Goal: Check status: Check status

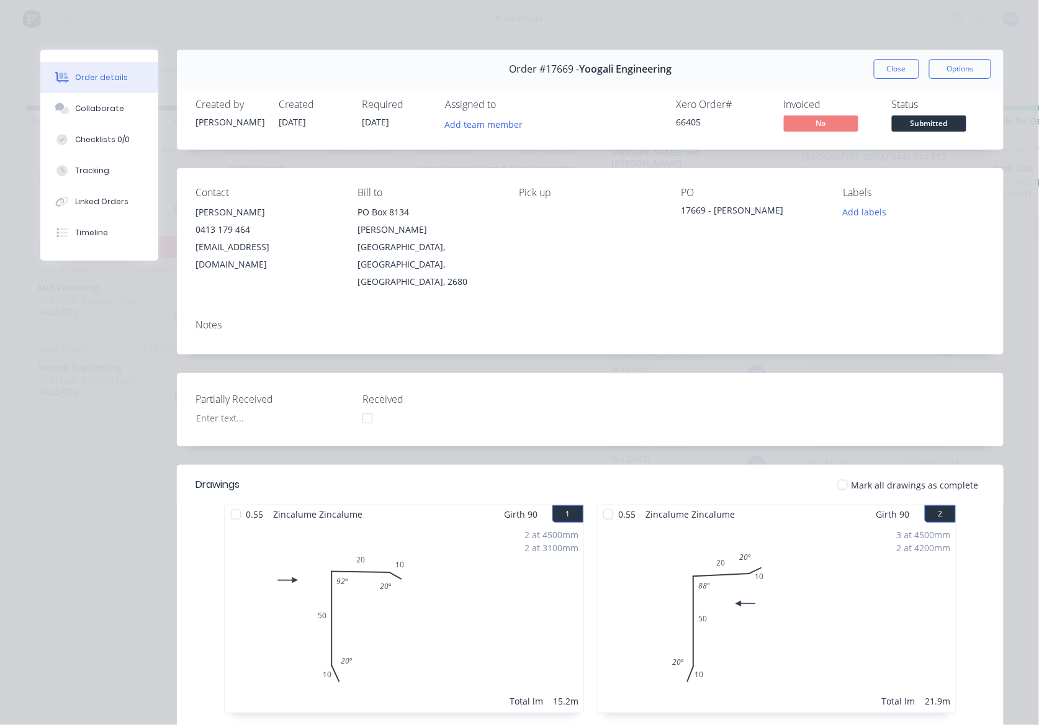
click at [897, 120] on span "Submitted" at bounding box center [929, 123] width 75 height 16
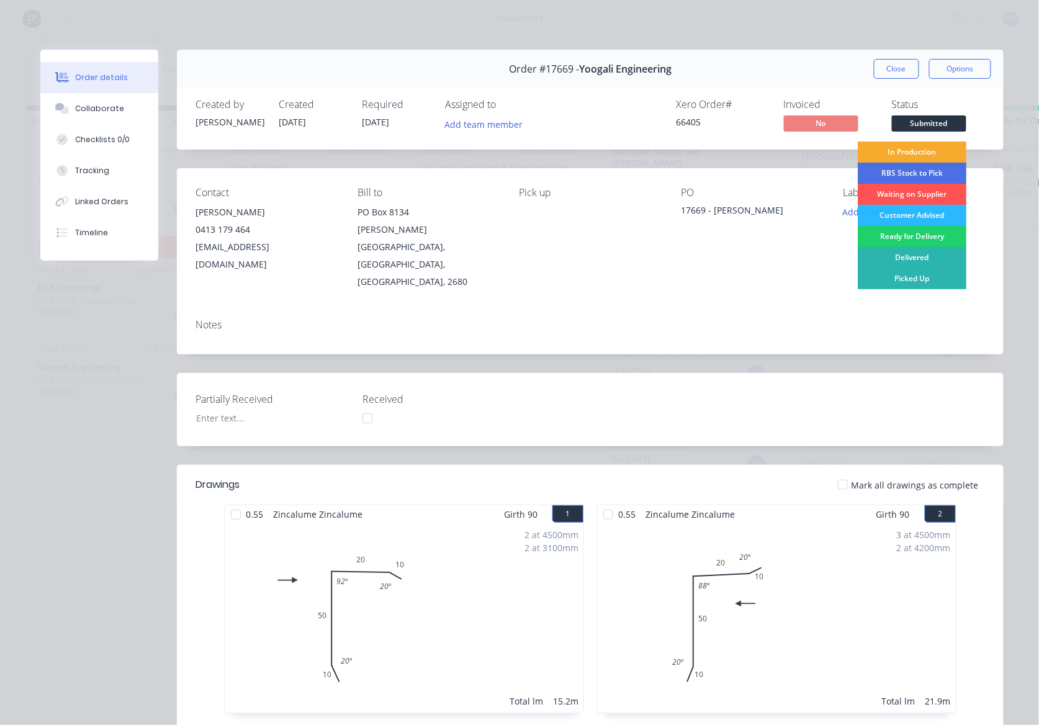
click at [921, 152] on div "In Production" at bounding box center [912, 152] width 109 height 21
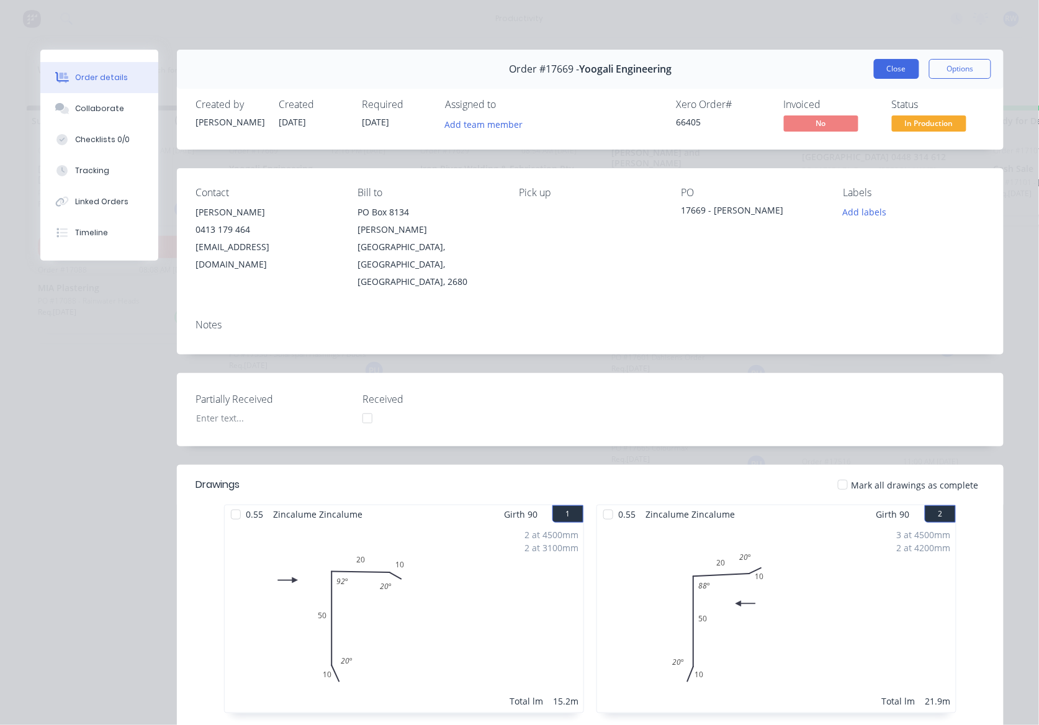
click at [897, 68] on button "Close" at bounding box center [896, 69] width 45 height 20
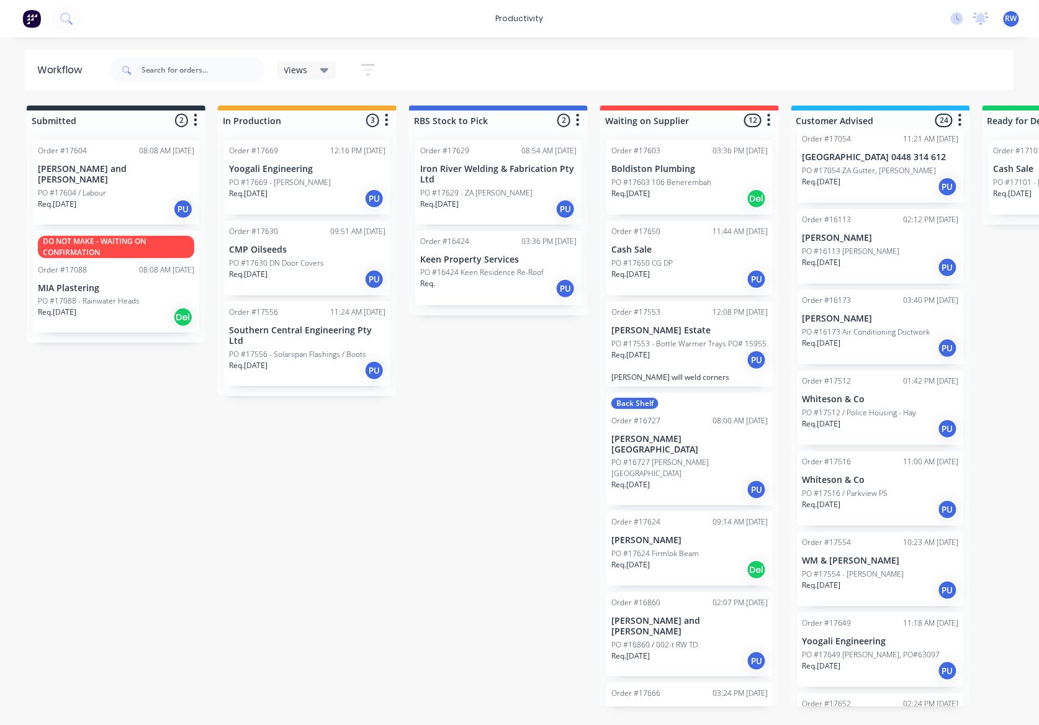
click at [704, 184] on p "PO #17603 106 Benerembah" at bounding box center [662, 182] width 100 height 11
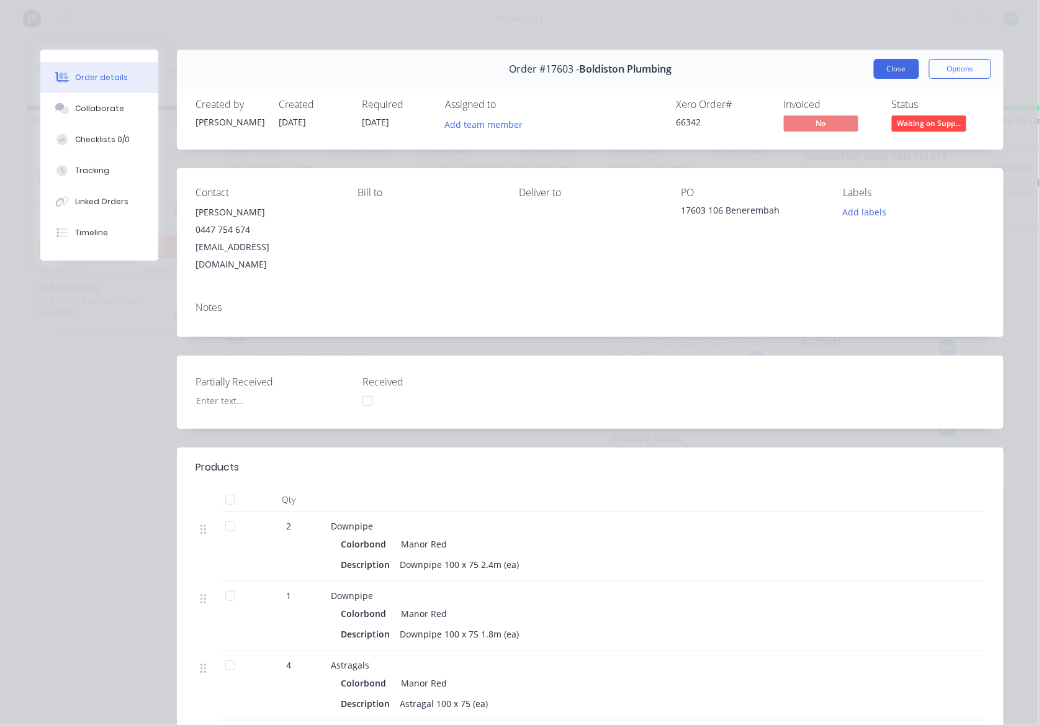
click at [898, 66] on button "Close" at bounding box center [896, 69] width 45 height 20
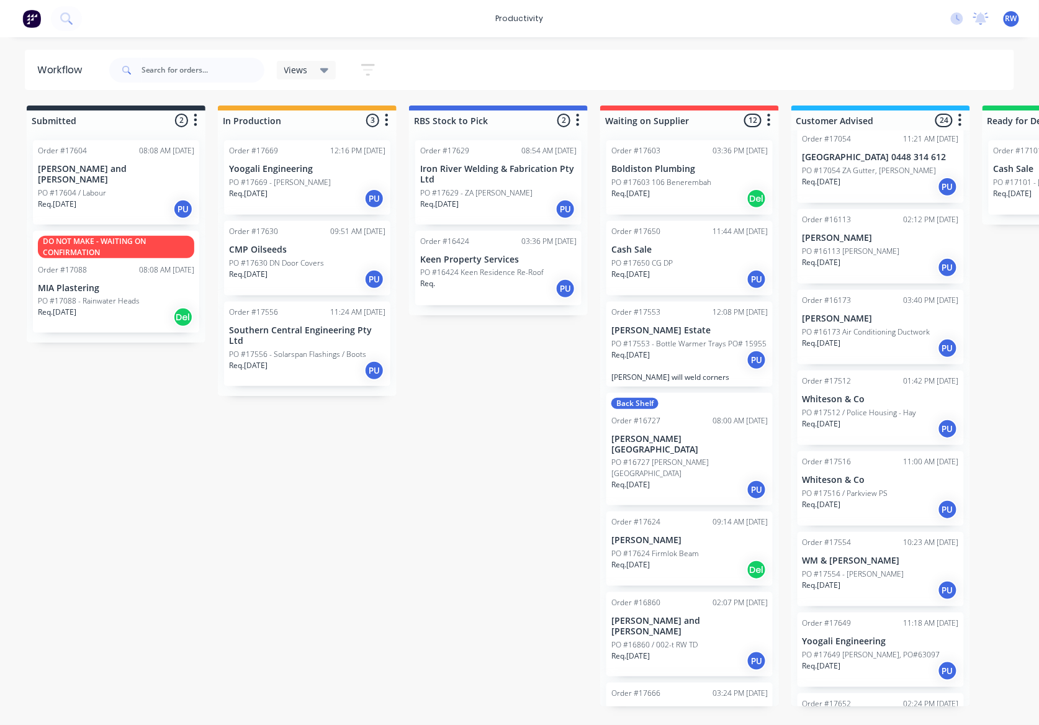
click at [690, 274] on div "Req. [DATE] PU" at bounding box center [690, 279] width 156 height 21
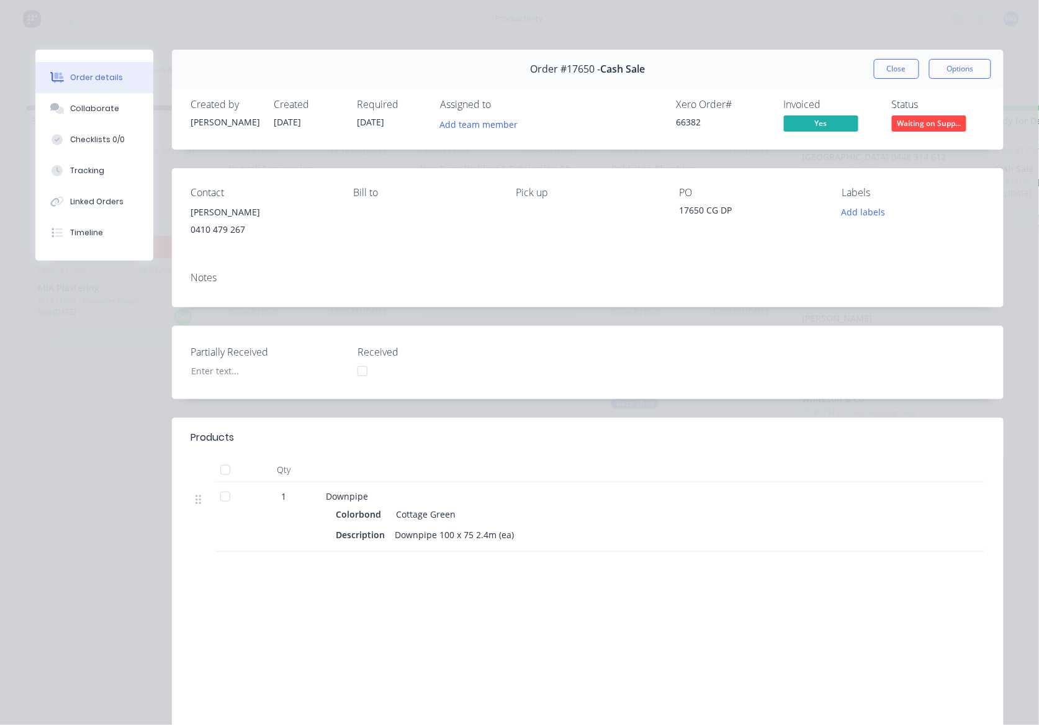
click at [215, 498] on div at bounding box center [225, 496] width 25 height 25
click at [356, 371] on div at bounding box center [362, 371] width 25 height 25
click at [892, 127] on span "Waiting on Supp..." at bounding box center [929, 123] width 75 height 16
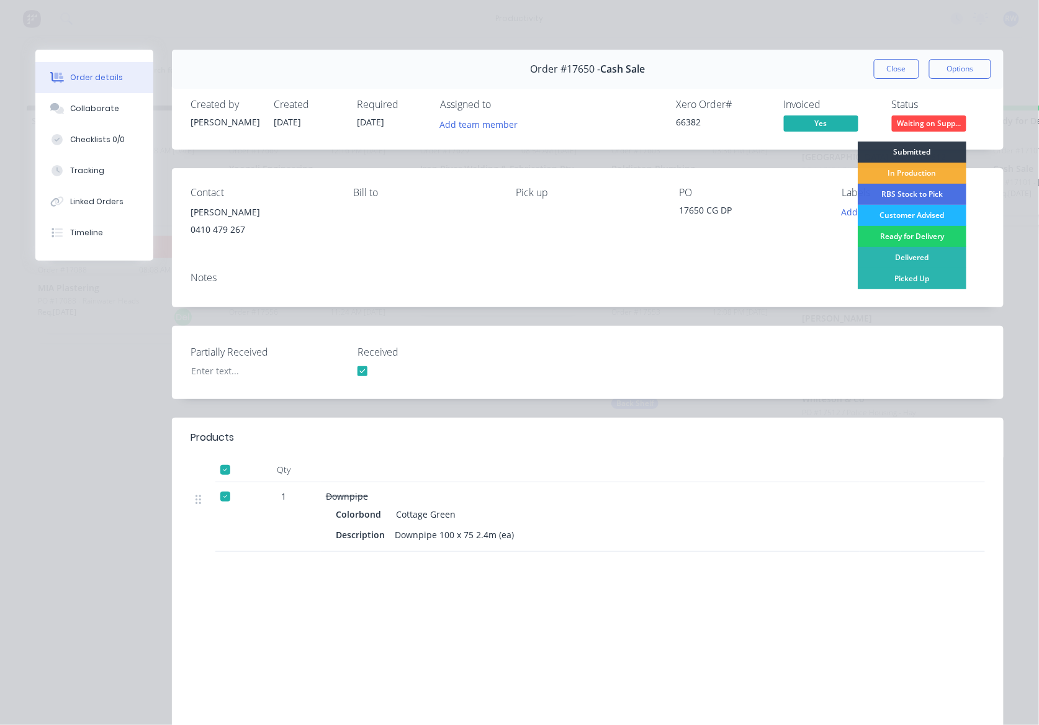
click at [905, 219] on div "Customer Advised" at bounding box center [912, 215] width 109 height 21
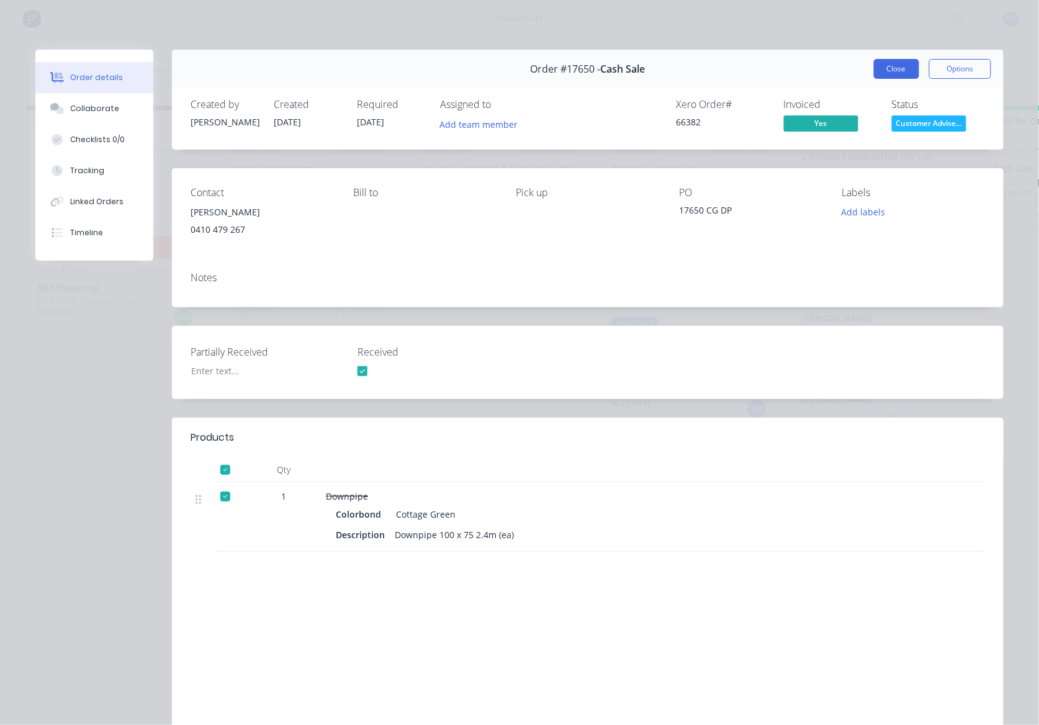
click at [904, 72] on button "Close" at bounding box center [896, 69] width 45 height 20
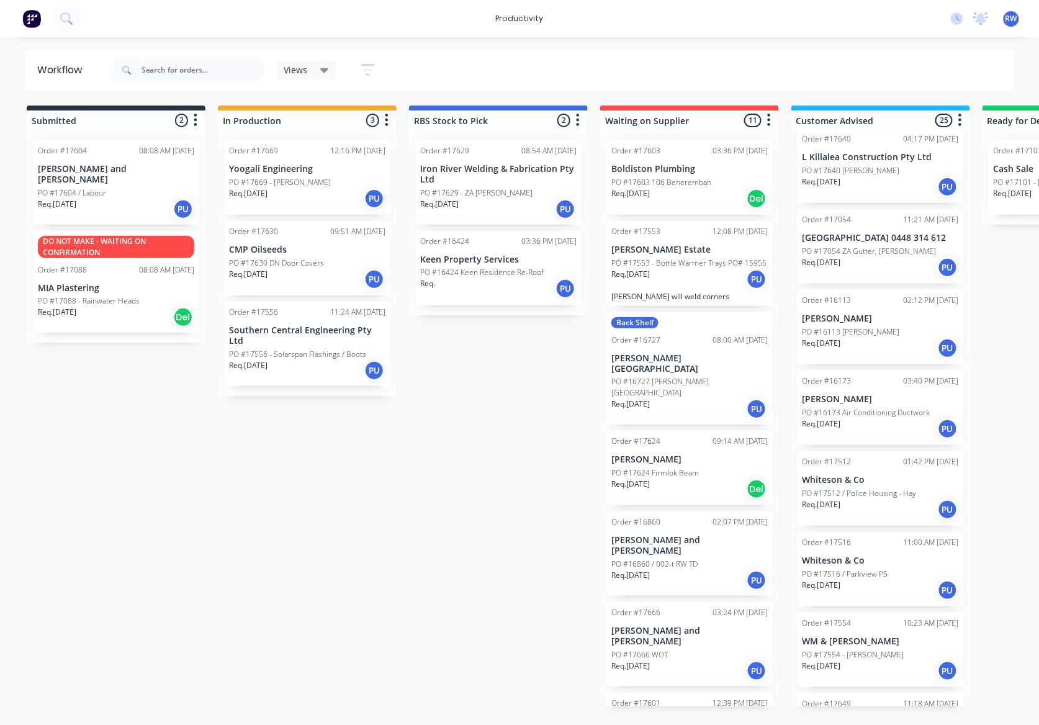
click at [682, 399] on div "Req. [DATE] PU" at bounding box center [690, 409] width 156 height 21
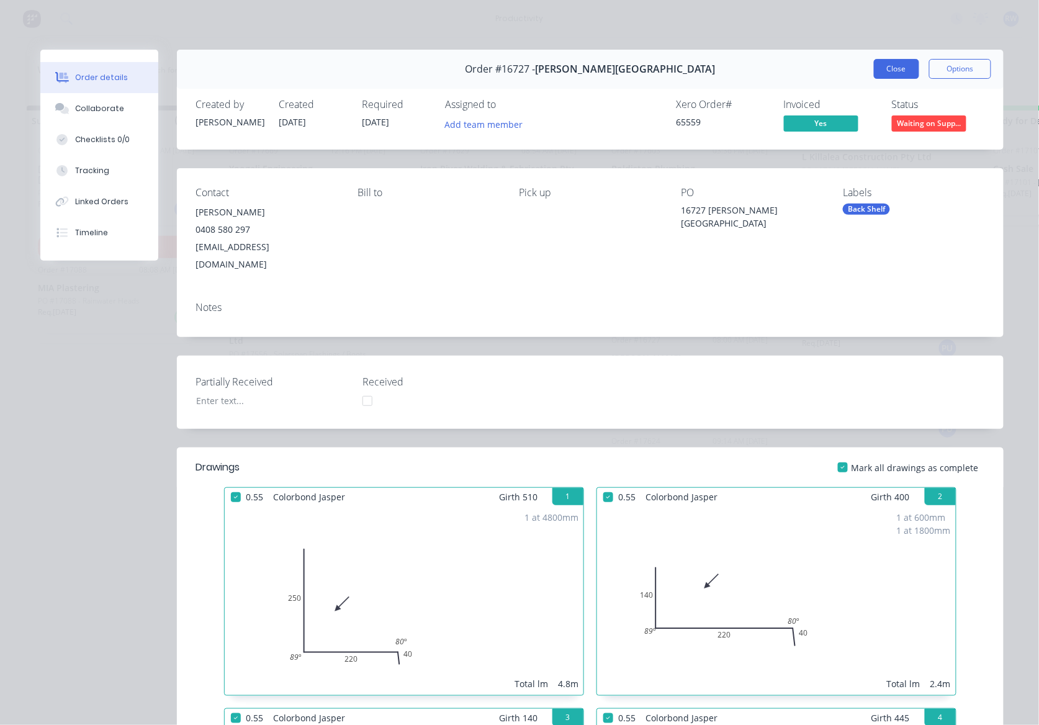
click at [880, 65] on button "Close" at bounding box center [896, 69] width 45 height 20
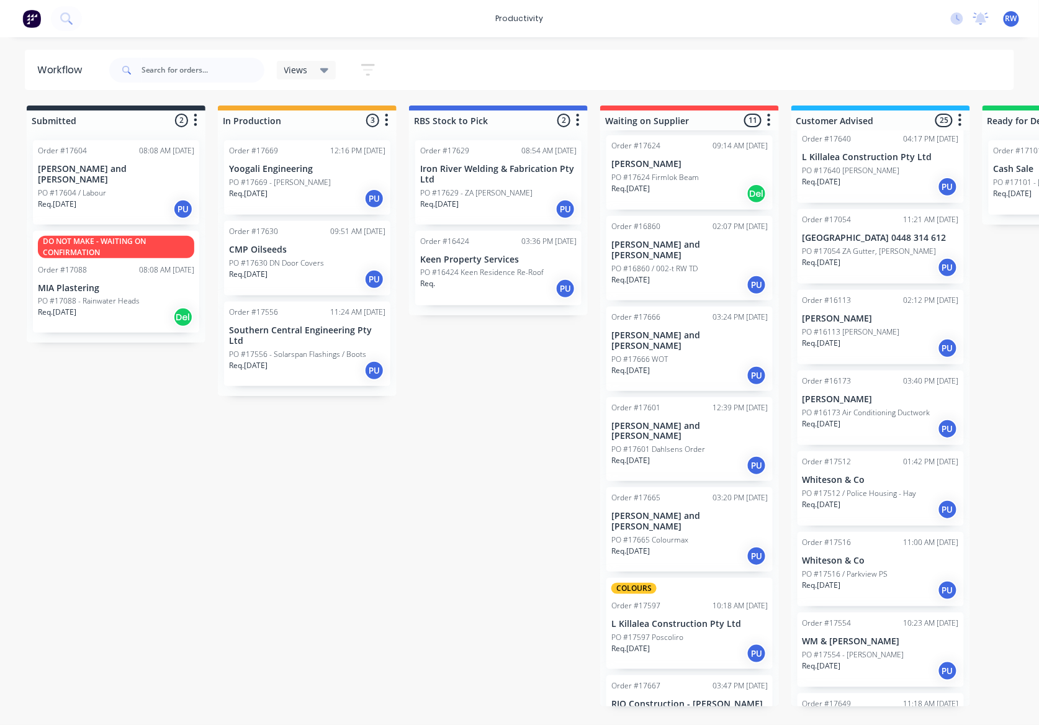
scroll to position [387, 0]
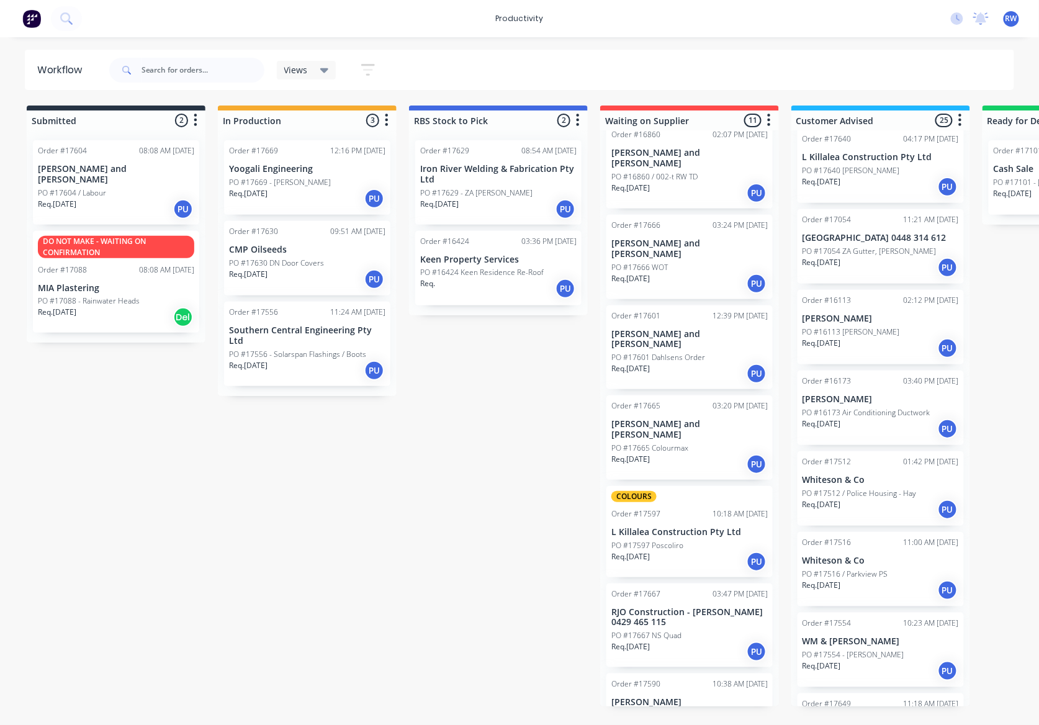
click at [703, 614] on div "Order #17667 03:47 PM [DATE] RJO Construction - [PERSON_NAME] 0429 465 115 PO #…" at bounding box center [690, 626] width 166 height 84
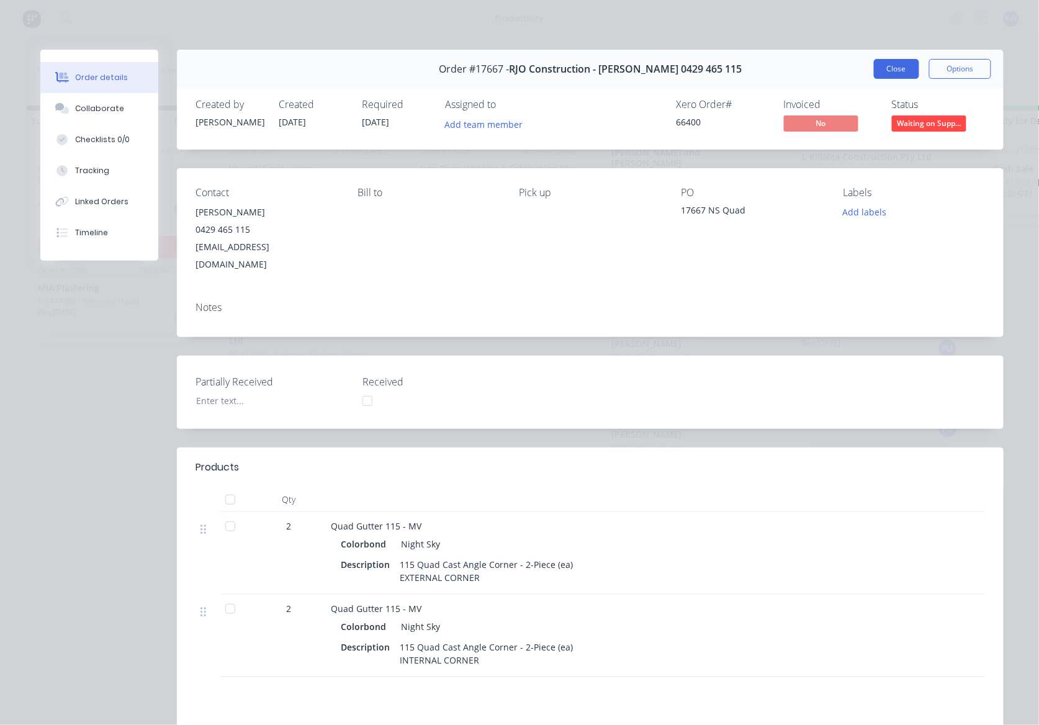
click at [899, 67] on button "Close" at bounding box center [896, 69] width 45 height 20
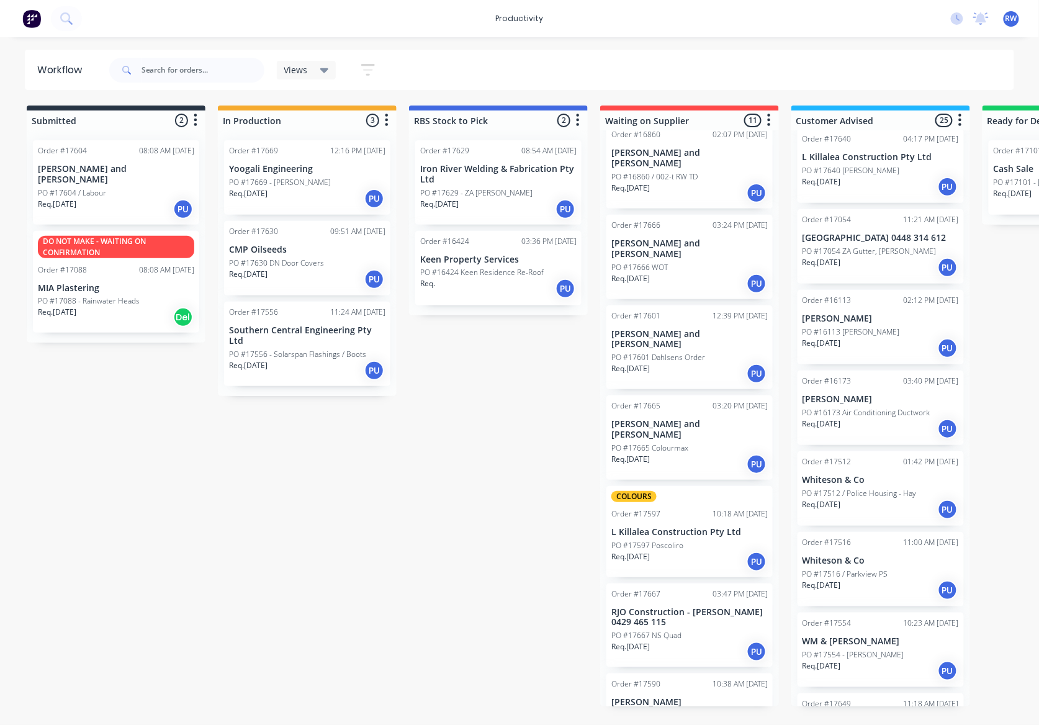
click at [679, 551] on div "Req. [DATE] PU" at bounding box center [690, 561] width 156 height 21
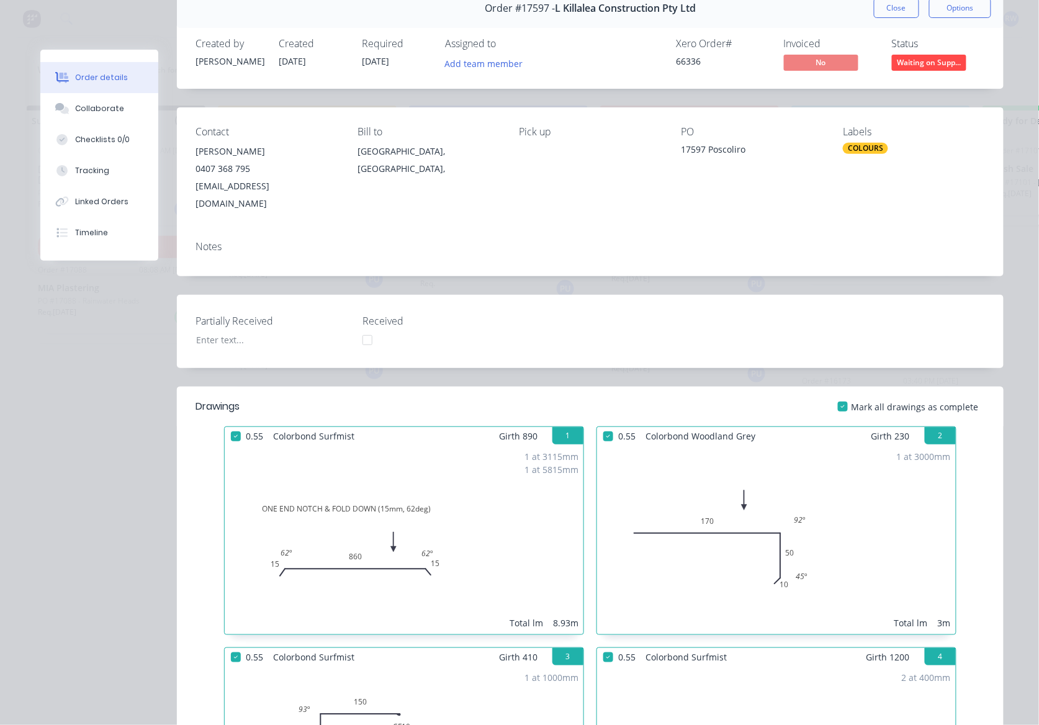
scroll to position [0, 0]
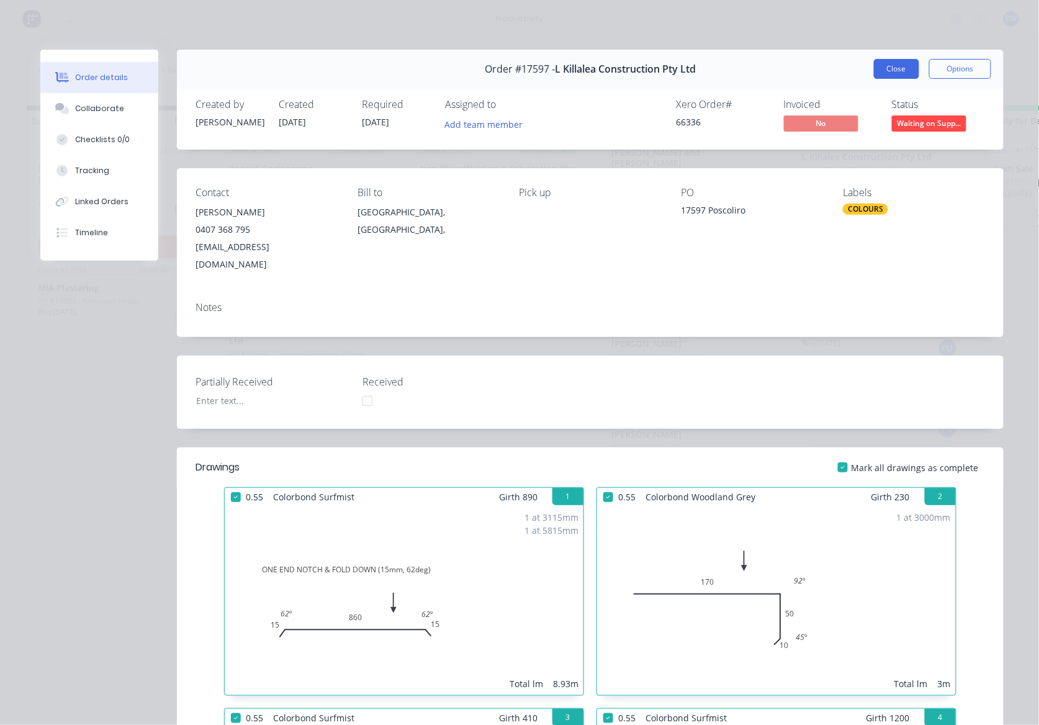
click at [887, 68] on button "Close" at bounding box center [896, 69] width 45 height 20
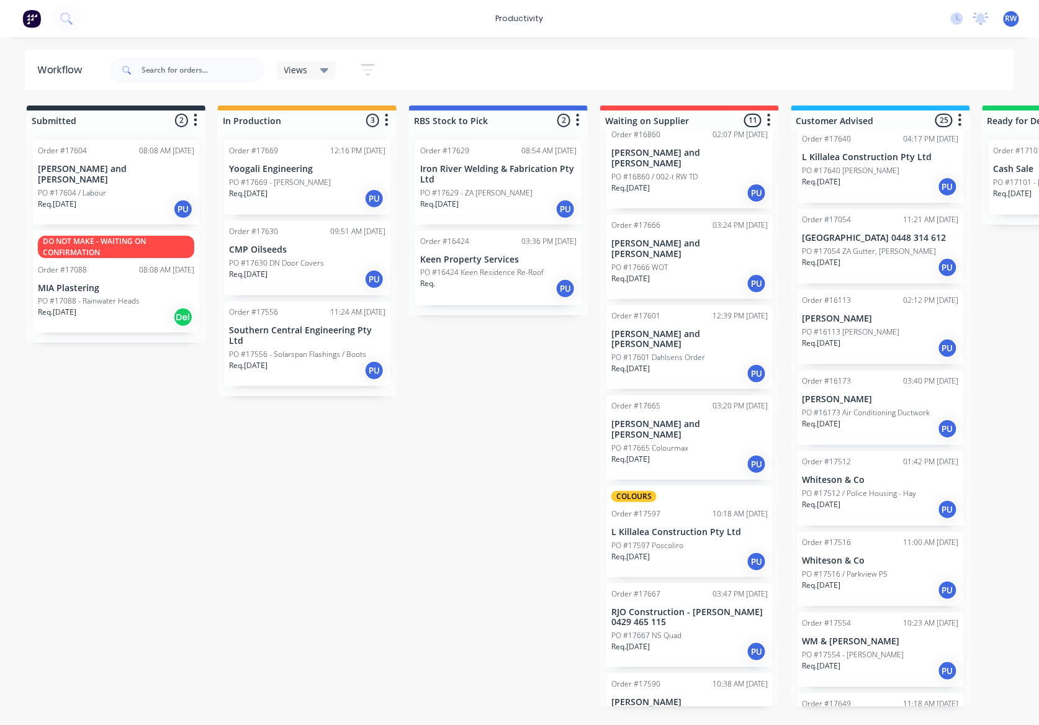
click at [686, 454] on div "Req. [DATE] PU" at bounding box center [690, 464] width 156 height 21
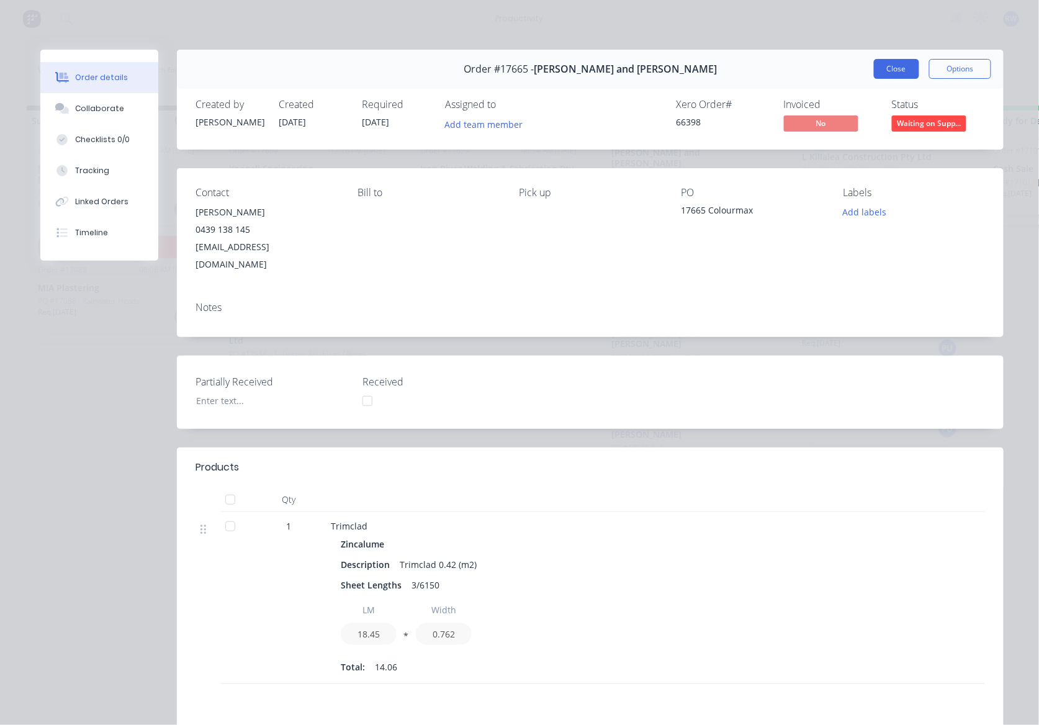
click at [893, 68] on button "Close" at bounding box center [896, 69] width 45 height 20
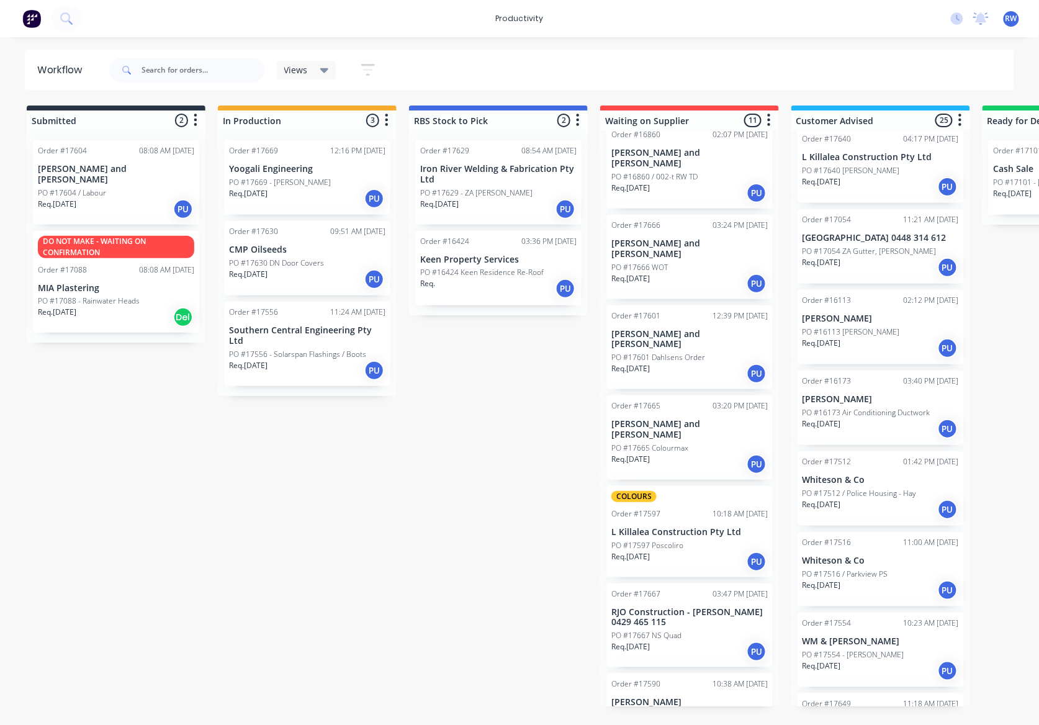
click at [681, 352] on p "PO #17601 Dahlsens Order" at bounding box center [659, 357] width 94 height 11
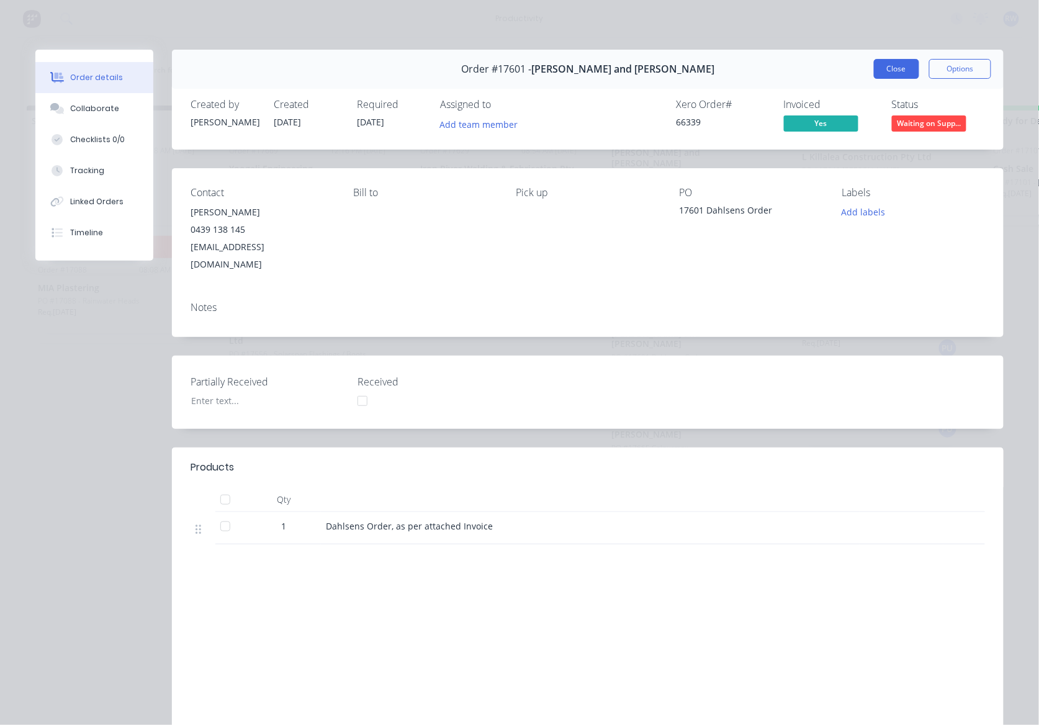
click at [880, 66] on button "Close" at bounding box center [896, 69] width 45 height 20
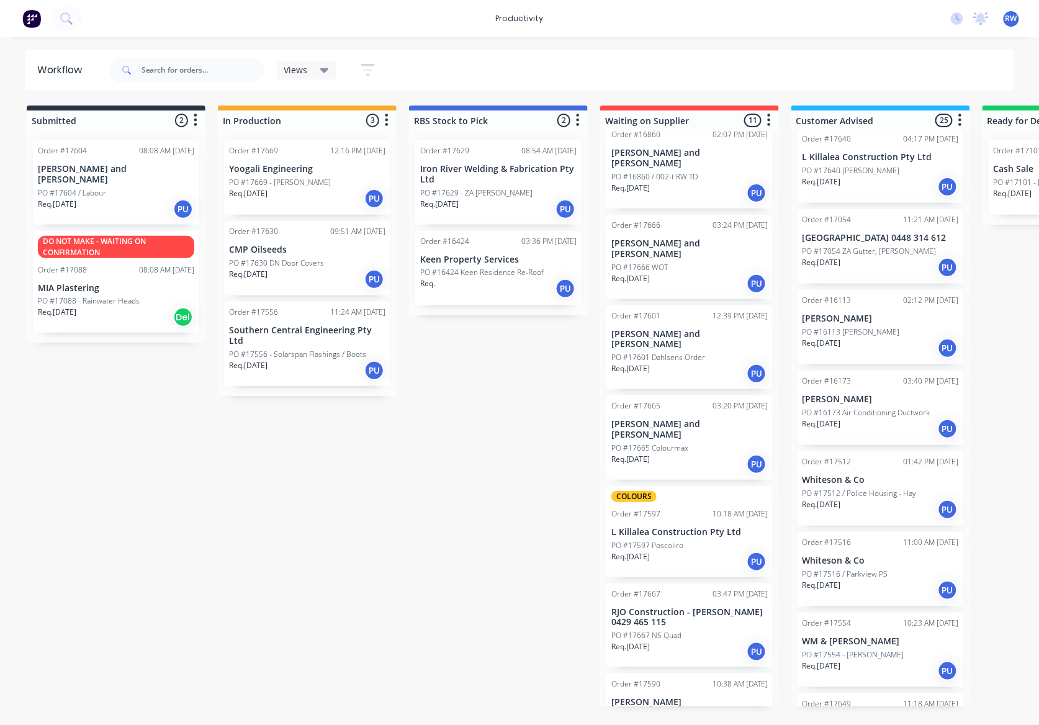
click at [692, 238] on p "[PERSON_NAME] and [PERSON_NAME]" at bounding box center [690, 248] width 156 height 21
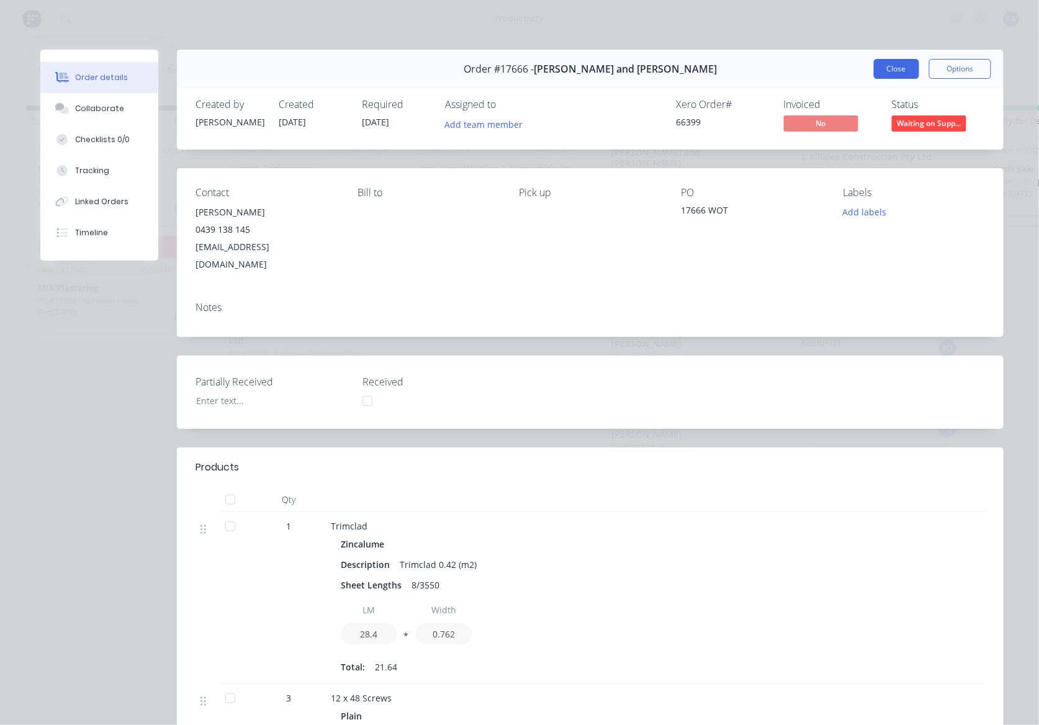
click at [895, 68] on button "Close" at bounding box center [896, 69] width 45 height 20
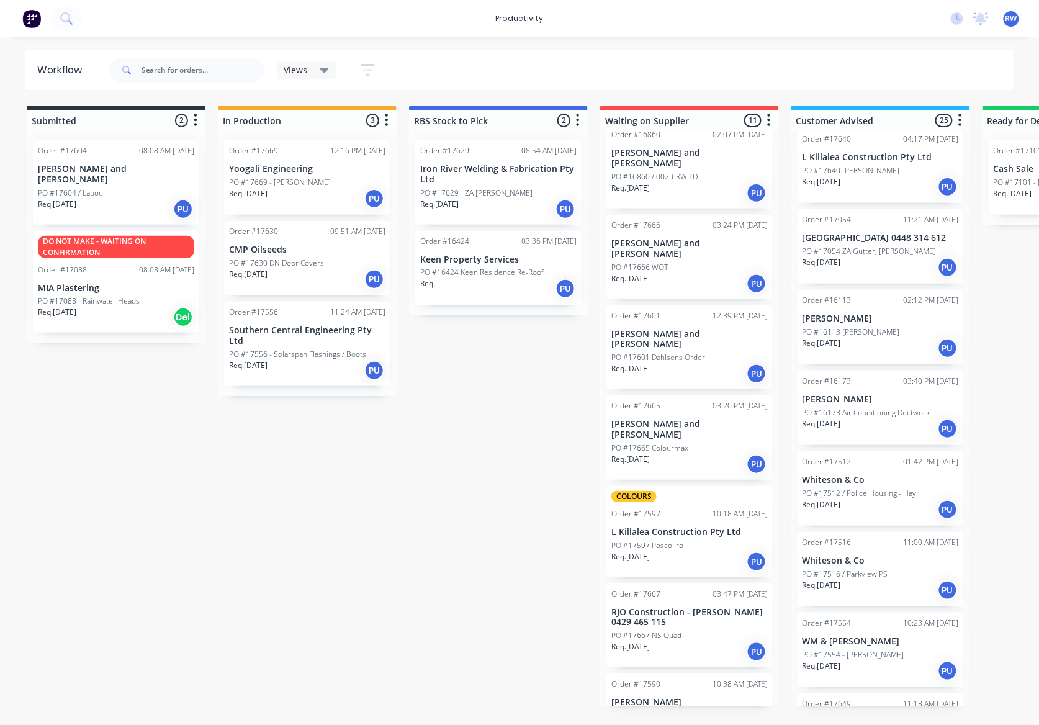
click at [682, 183] on div "Req. [DATE] PU" at bounding box center [690, 193] width 156 height 21
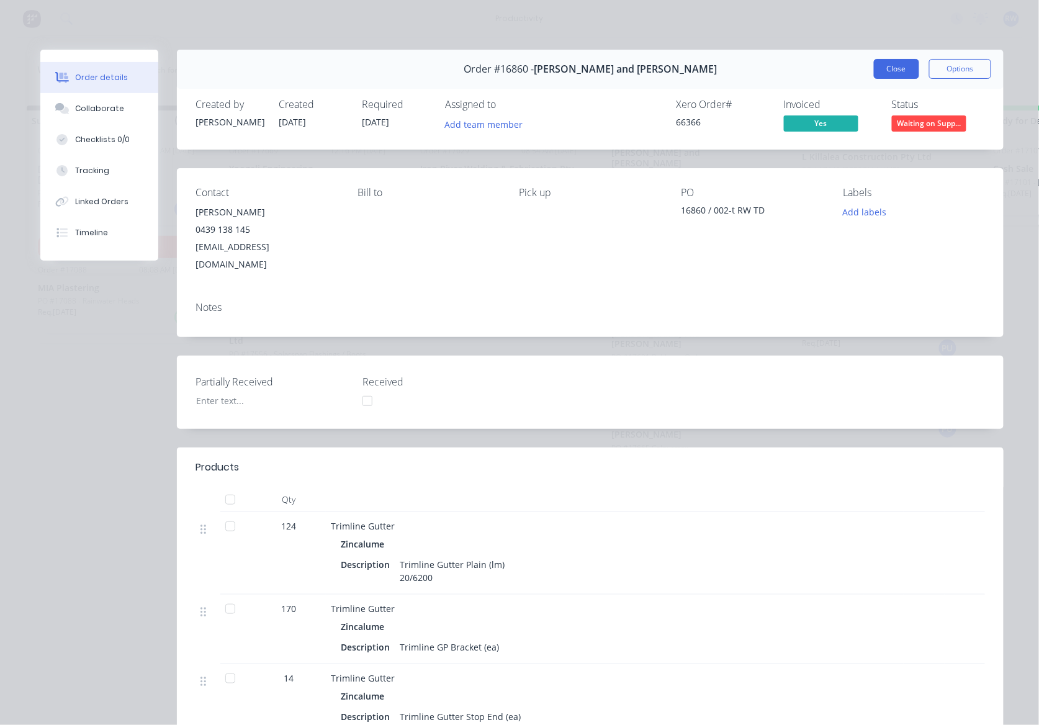
click at [874, 73] on button "Close" at bounding box center [896, 69] width 45 height 20
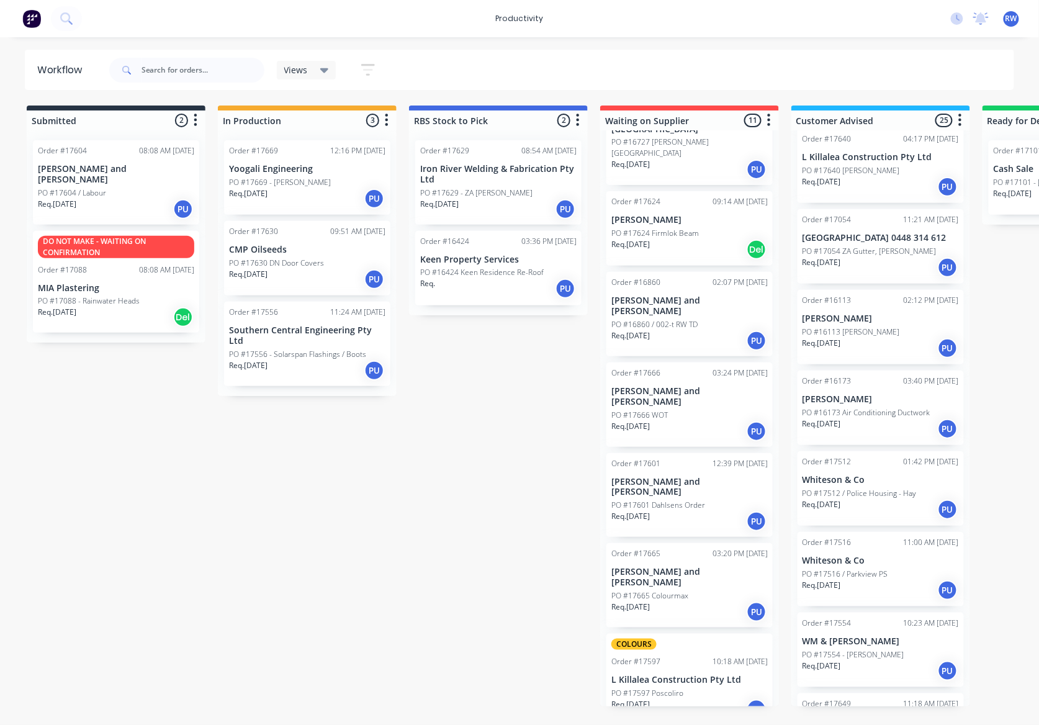
scroll to position [222, 0]
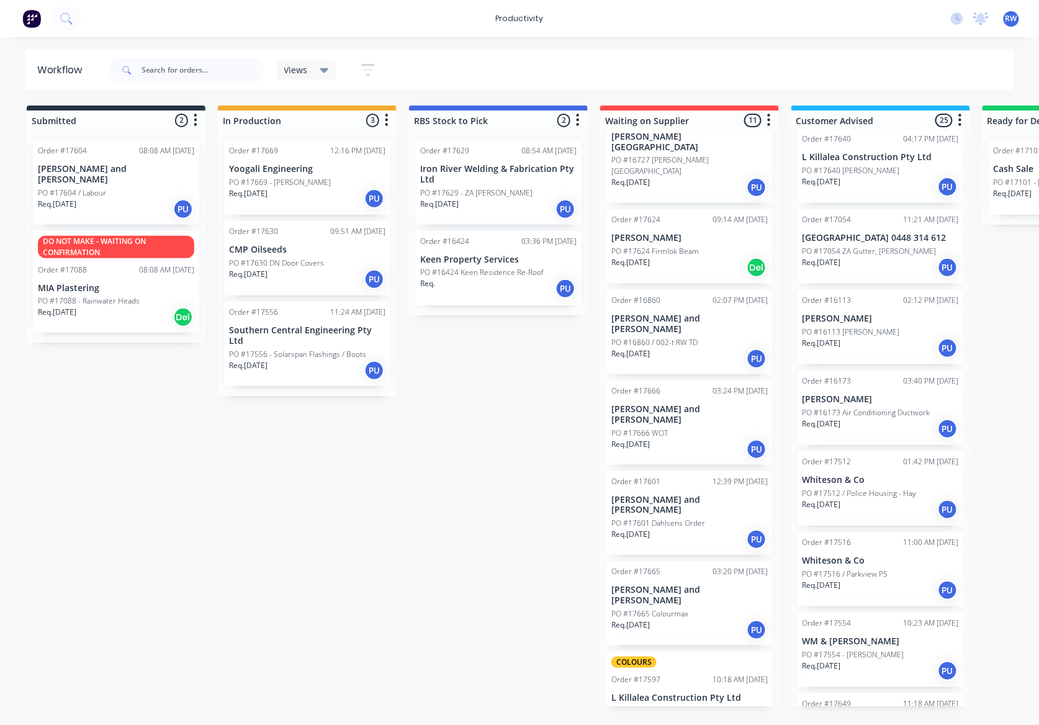
click at [691, 264] on div "Req. [DATE] Del" at bounding box center [690, 267] width 156 height 21
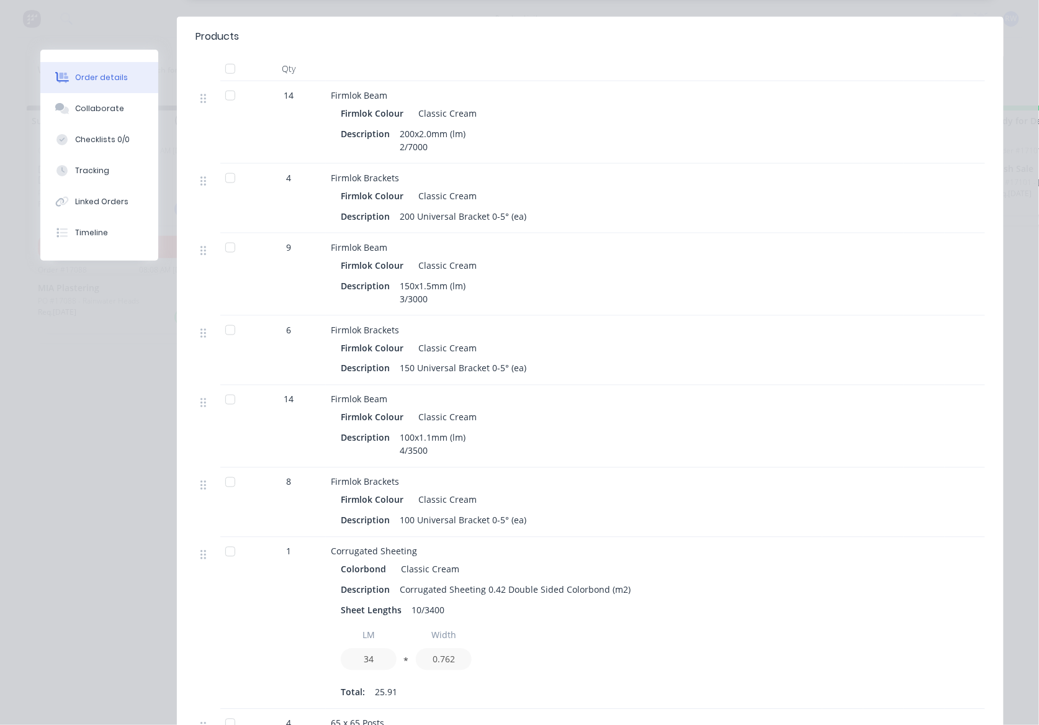
scroll to position [0, 0]
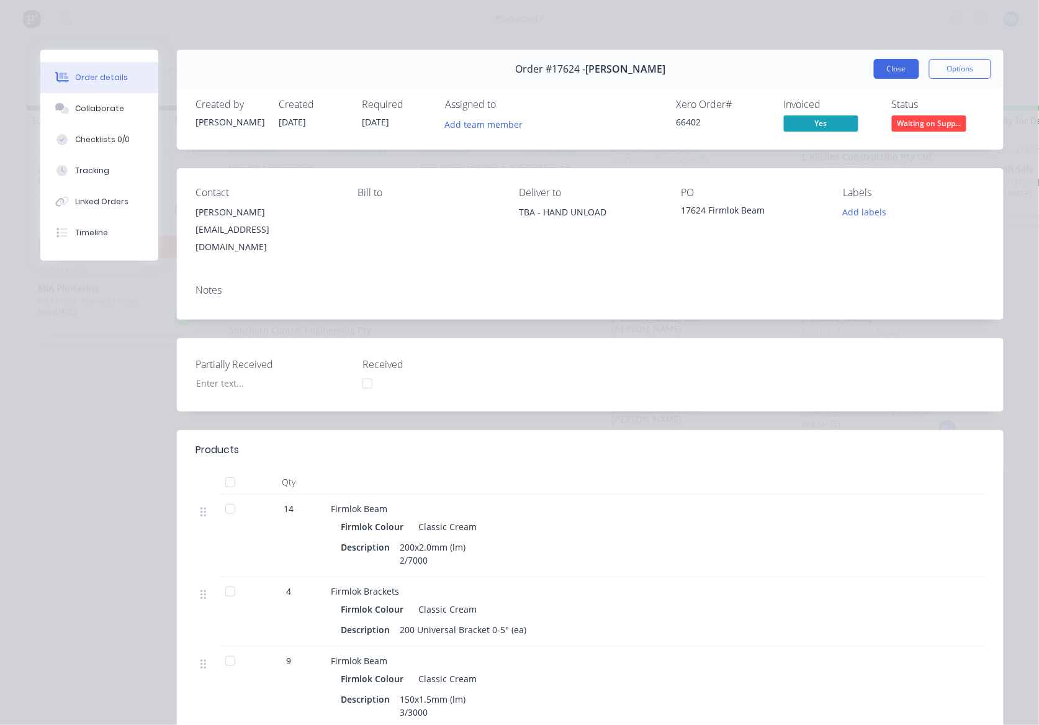
click at [899, 65] on button "Close" at bounding box center [896, 69] width 45 height 20
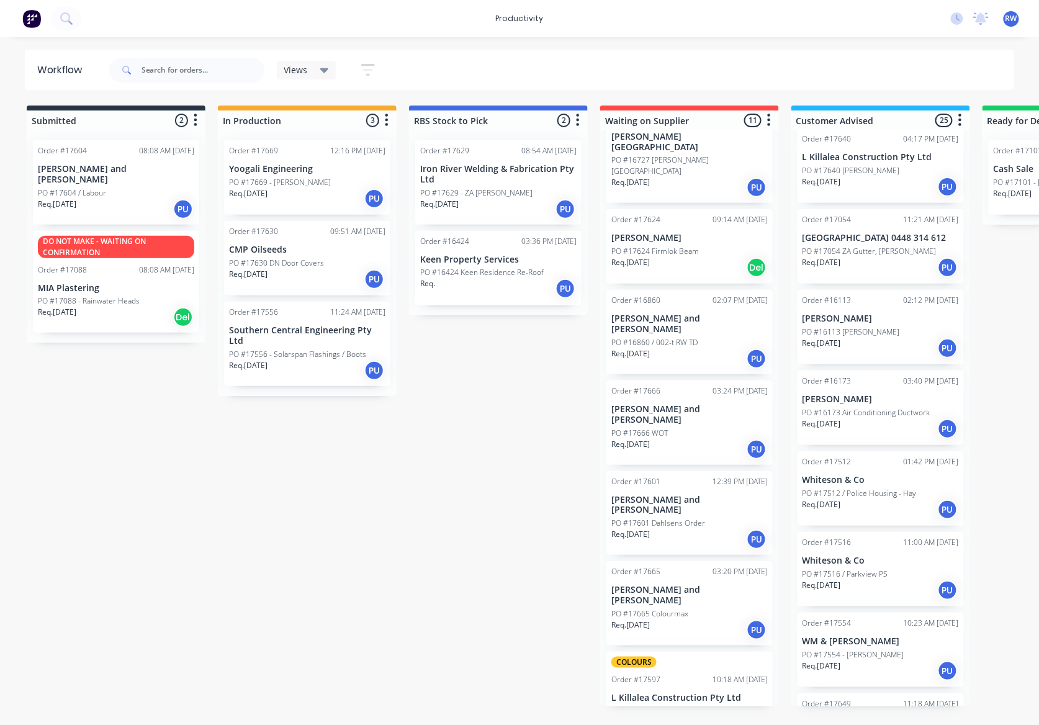
scroll to position [139, 0]
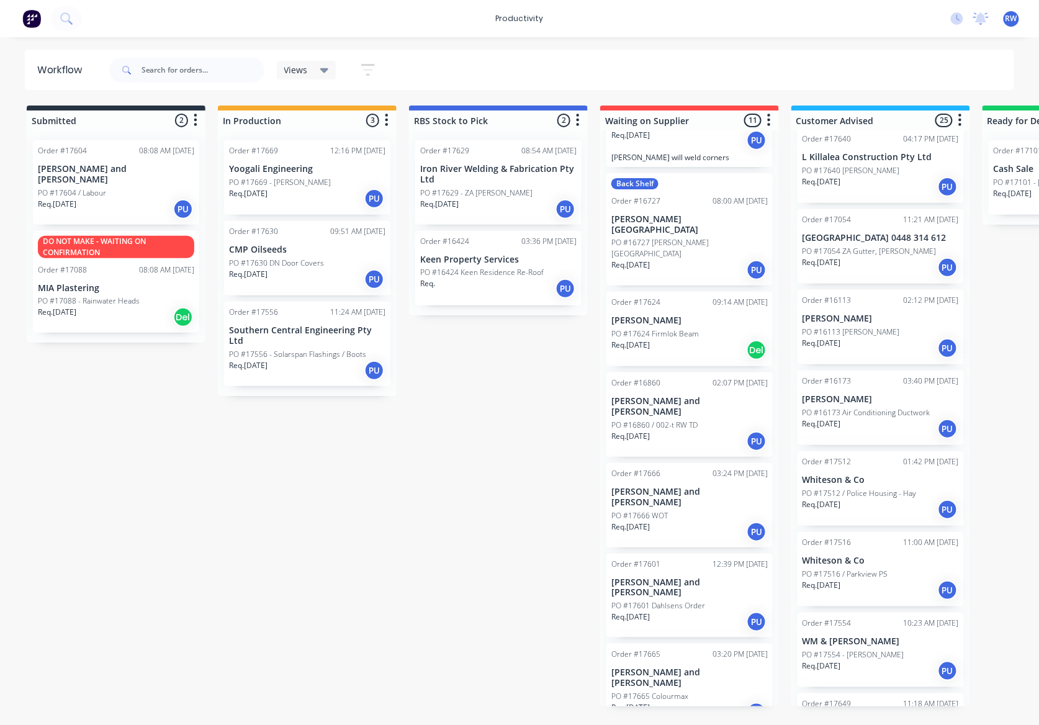
click at [702, 241] on div "PO #16727 [PERSON_NAME][GEOGRAPHIC_DATA]" at bounding box center [690, 248] width 156 height 22
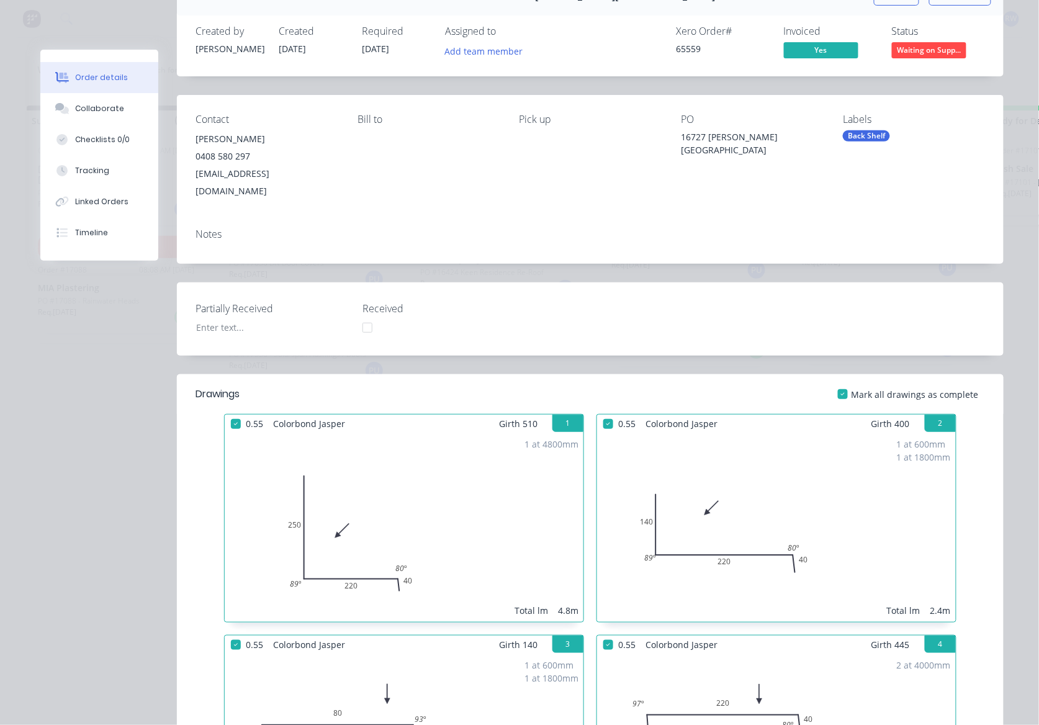
scroll to position [0, 0]
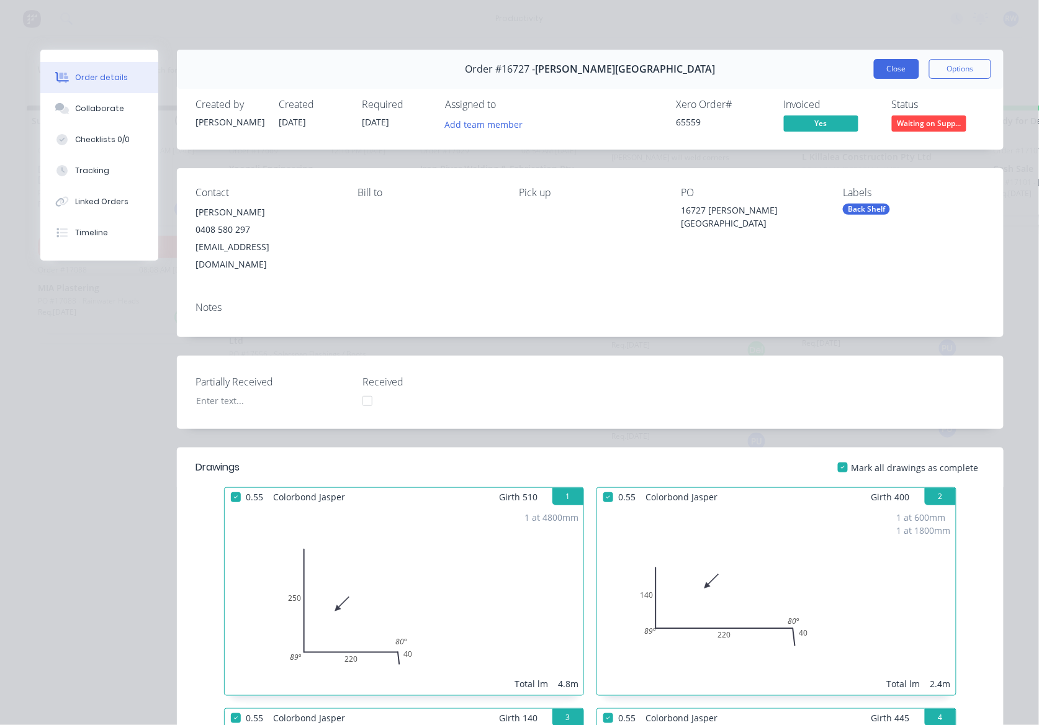
click at [884, 66] on button "Close" at bounding box center [896, 69] width 45 height 20
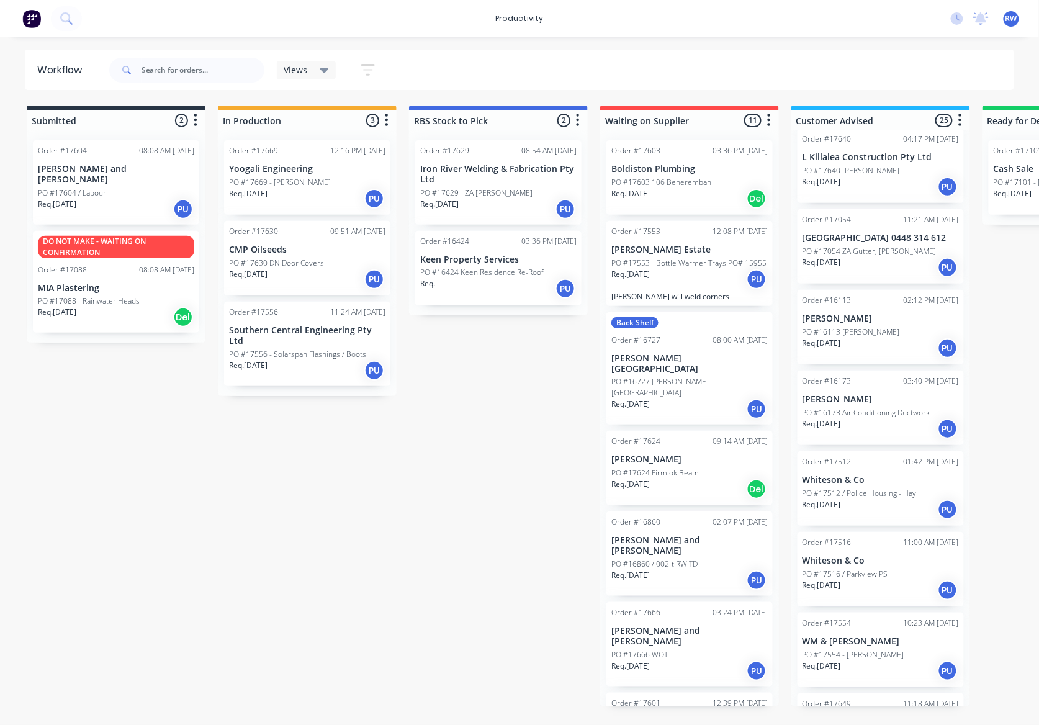
click at [457, 207] on p "Req. [DATE]" at bounding box center [439, 204] width 38 height 11
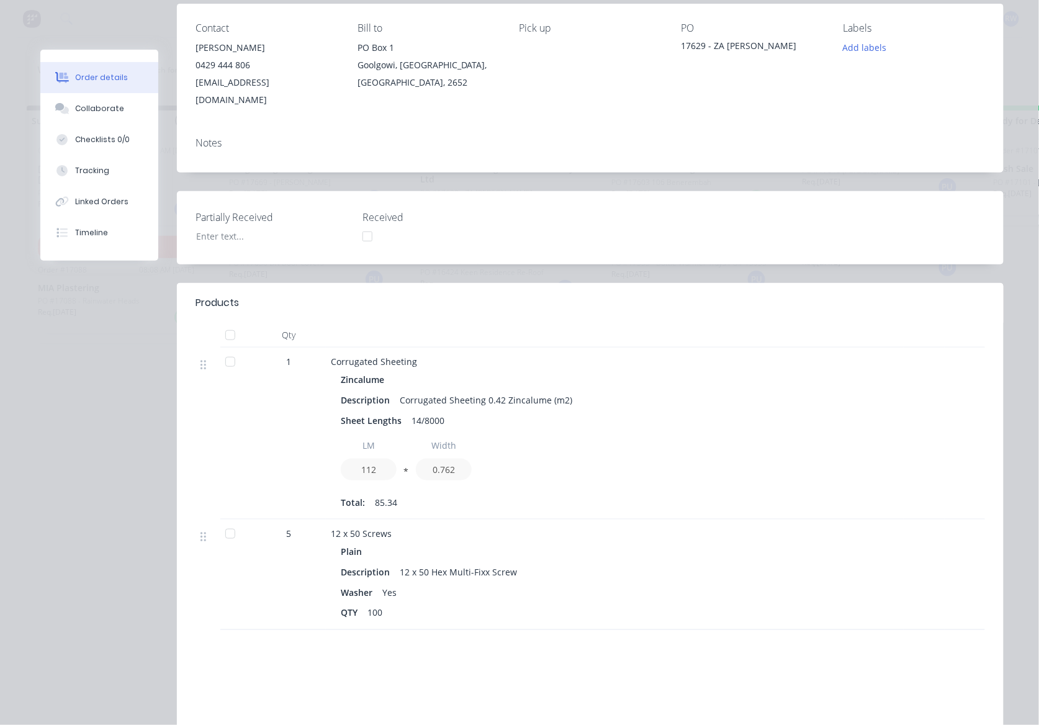
scroll to position [165, 0]
click at [225, 349] on div at bounding box center [230, 361] width 25 height 25
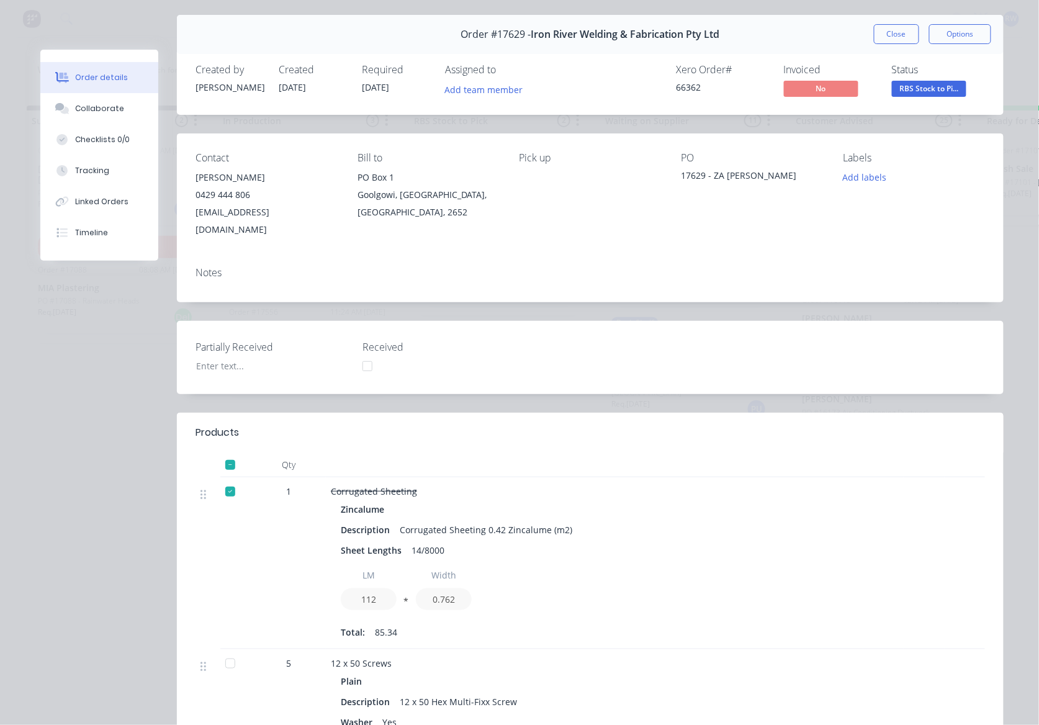
scroll to position [0, 0]
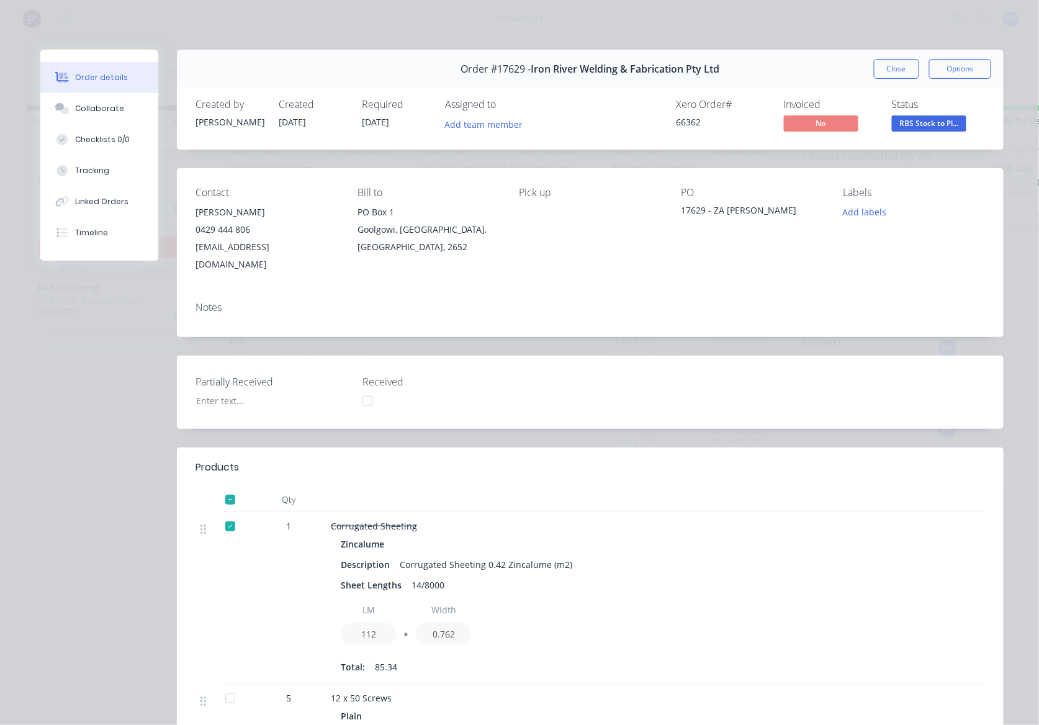
click at [222, 686] on div at bounding box center [230, 698] width 25 height 25
click at [921, 122] on span "RBS Stock to Pi..." at bounding box center [929, 123] width 75 height 16
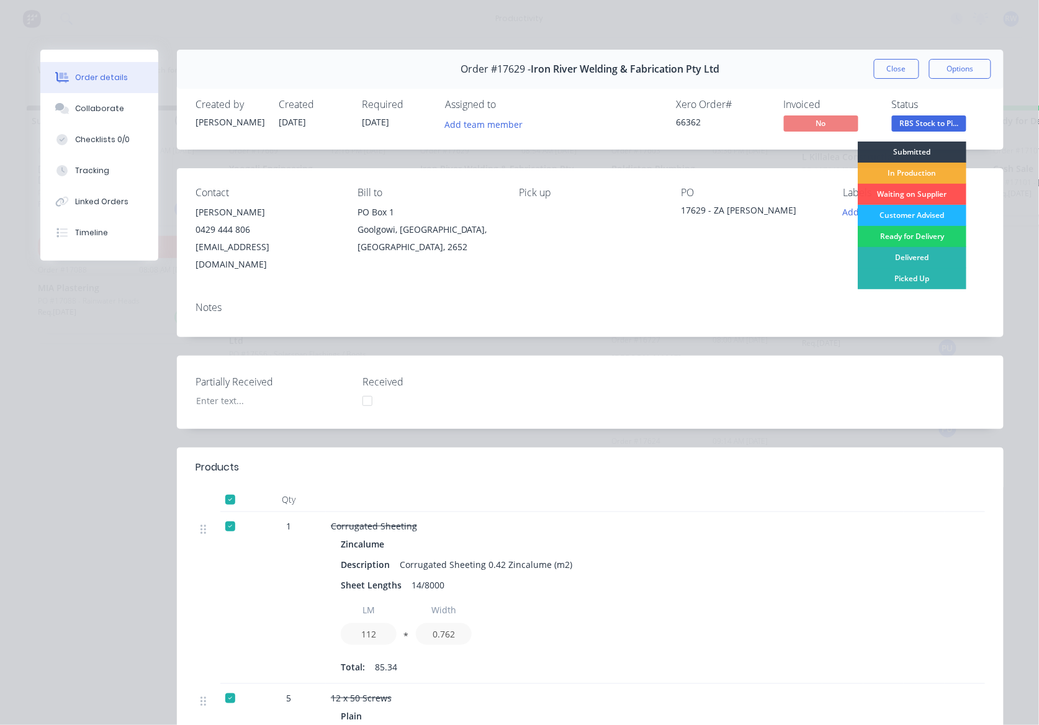
click at [885, 216] on div "Customer Advised" at bounding box center [912, 215] width 109 height 21
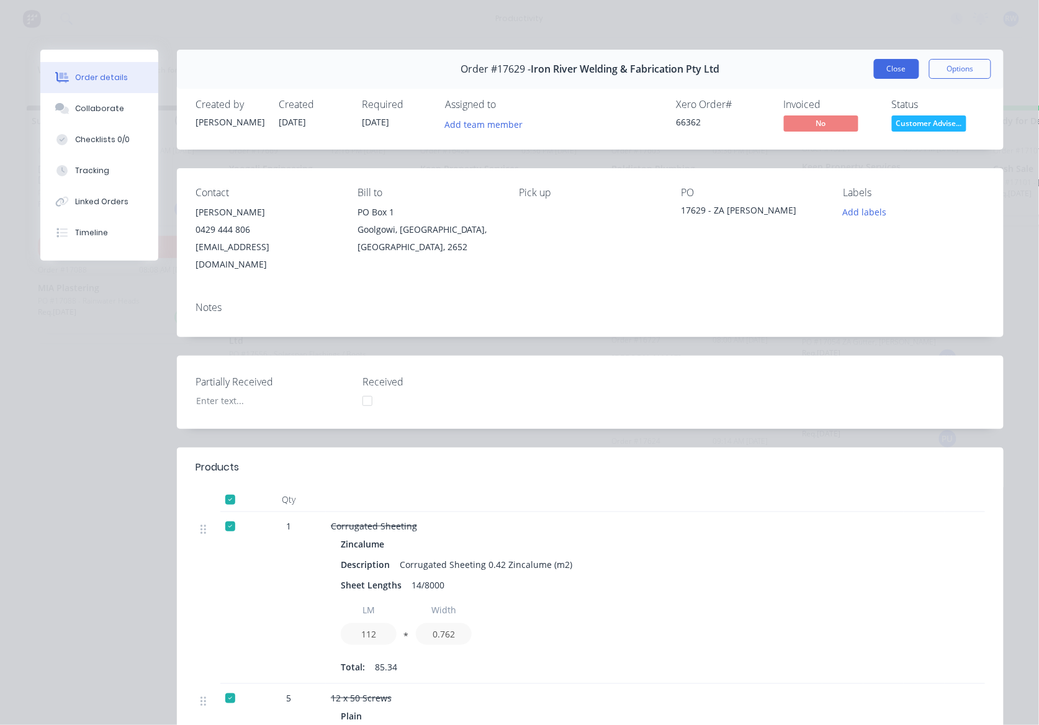
click at [885, 70] on button "Close" at bounding box center [896, 69] width 45 height 20
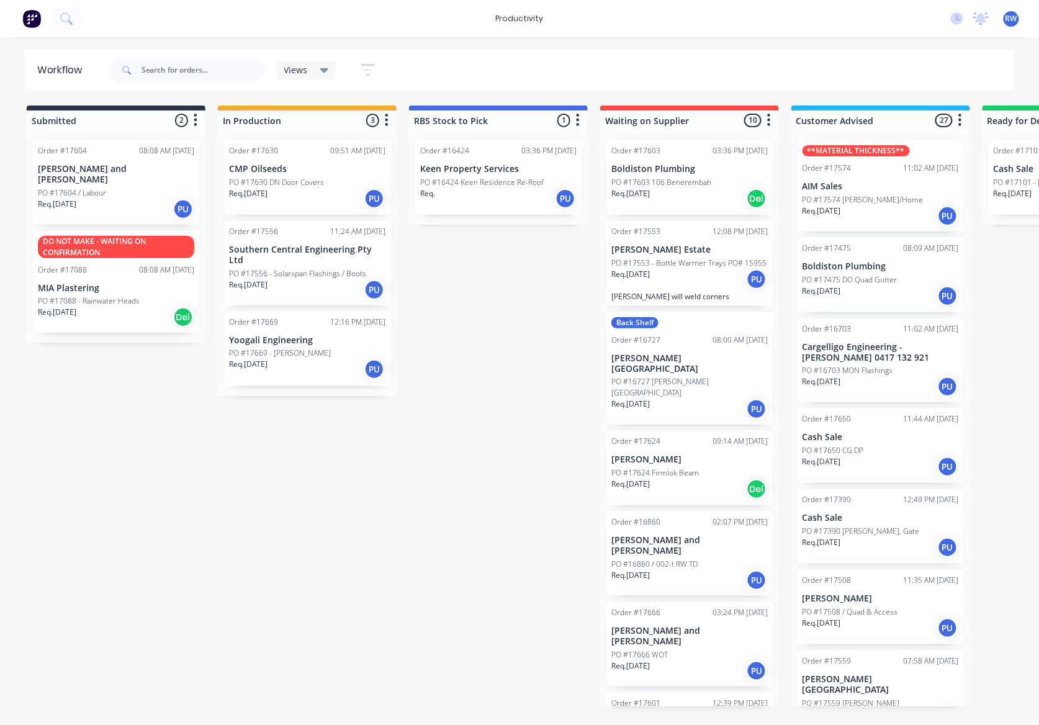
click at [310, 348] on div "PO #17669 - [PERSON_NAME]" at bounding box center [307, 353] width 156 height 11
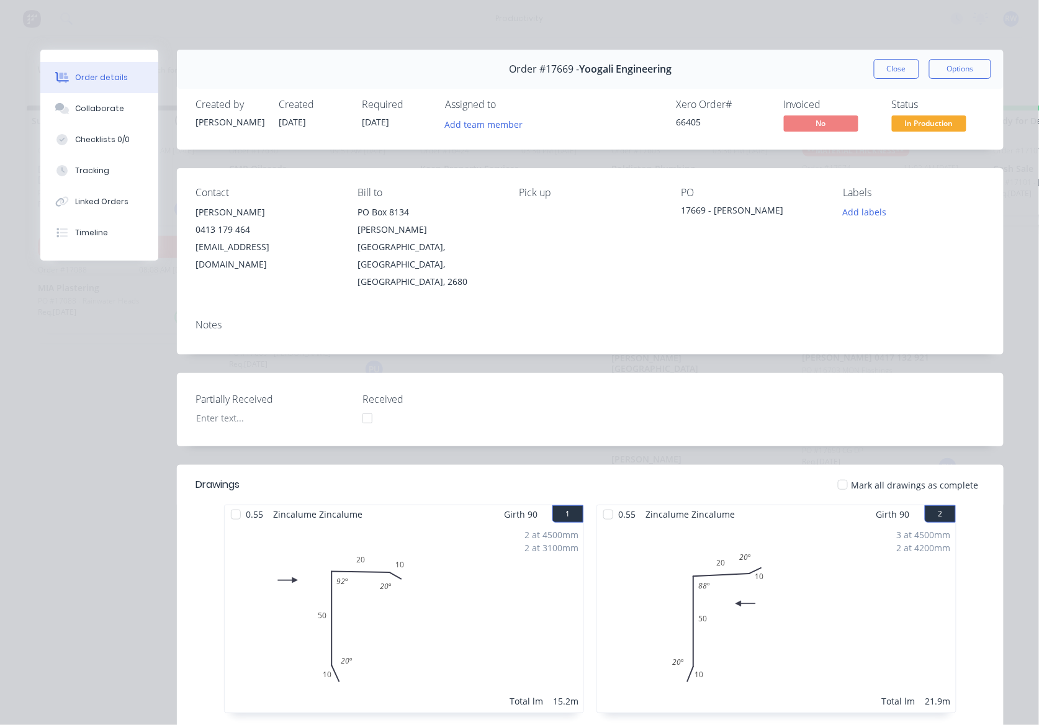
click at [841, 473] on div at bounding box center [843, 485] width 25 height 25
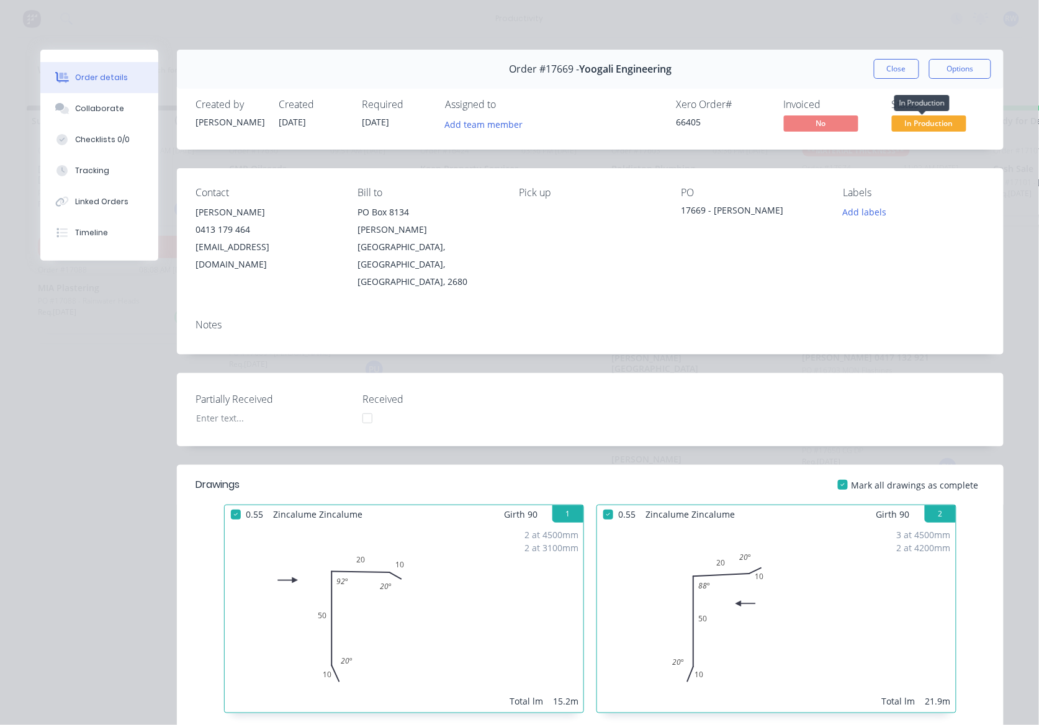
click at [907, 127] on span "In Production" at bounding box center [929, 123] width 75 height 16
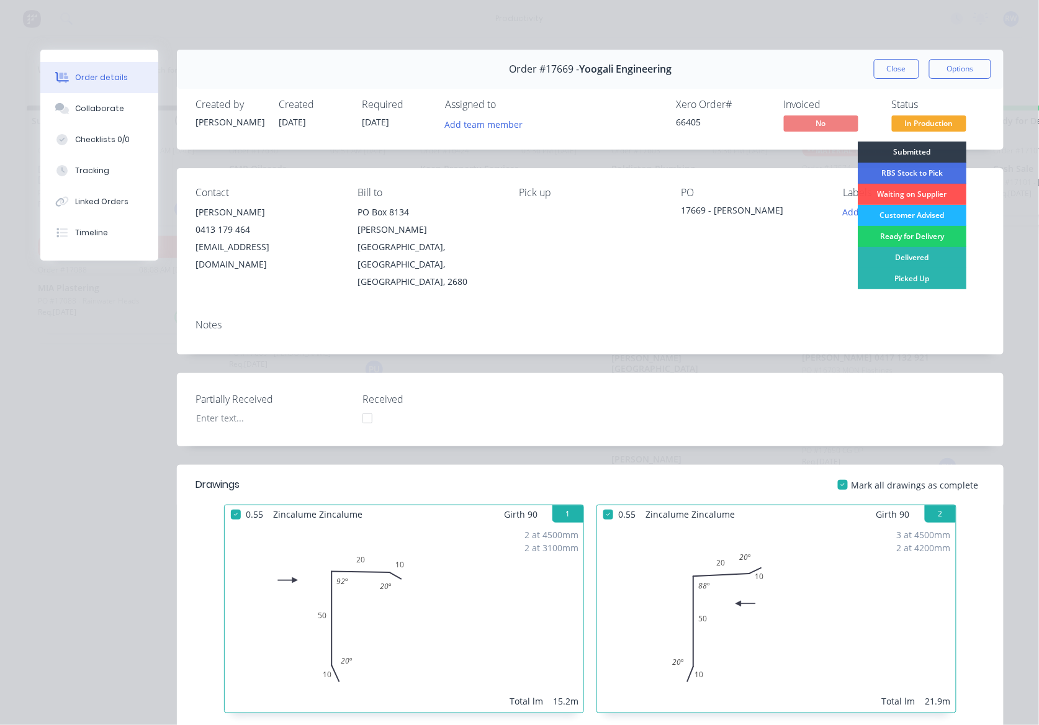
click at [912, 212] on div "Customer Advised" at bounding box center [912, 215] width 109 height 21
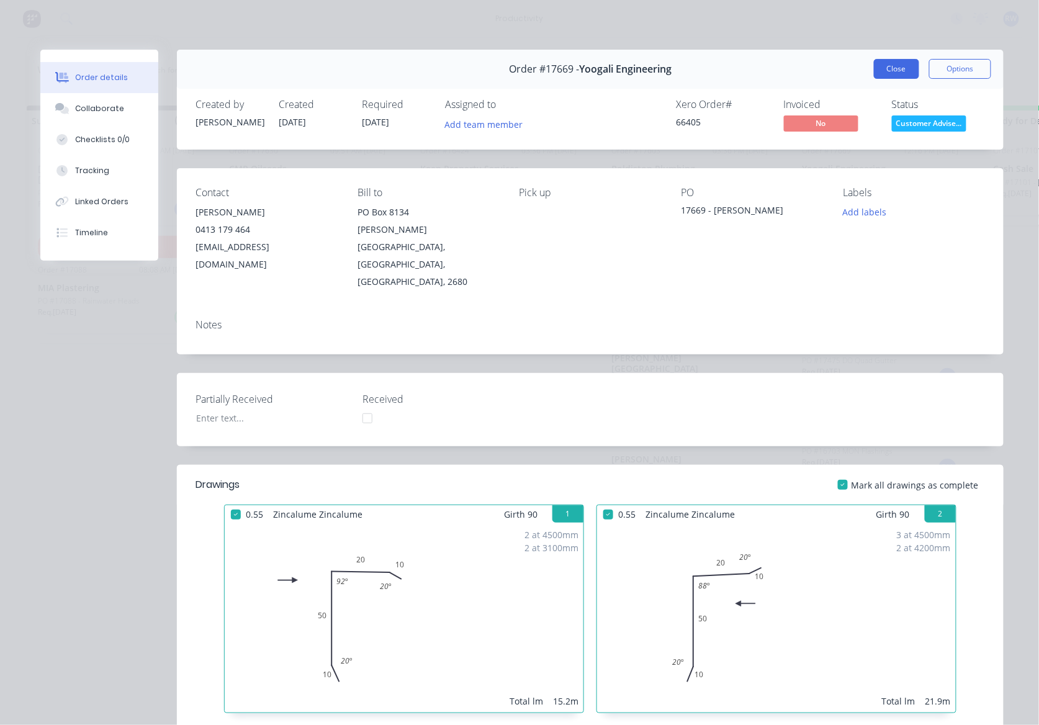
click at [878, 75] on button "Close" at bounding box center [896, 69] width 45 height 20
